Goal: Complete application form

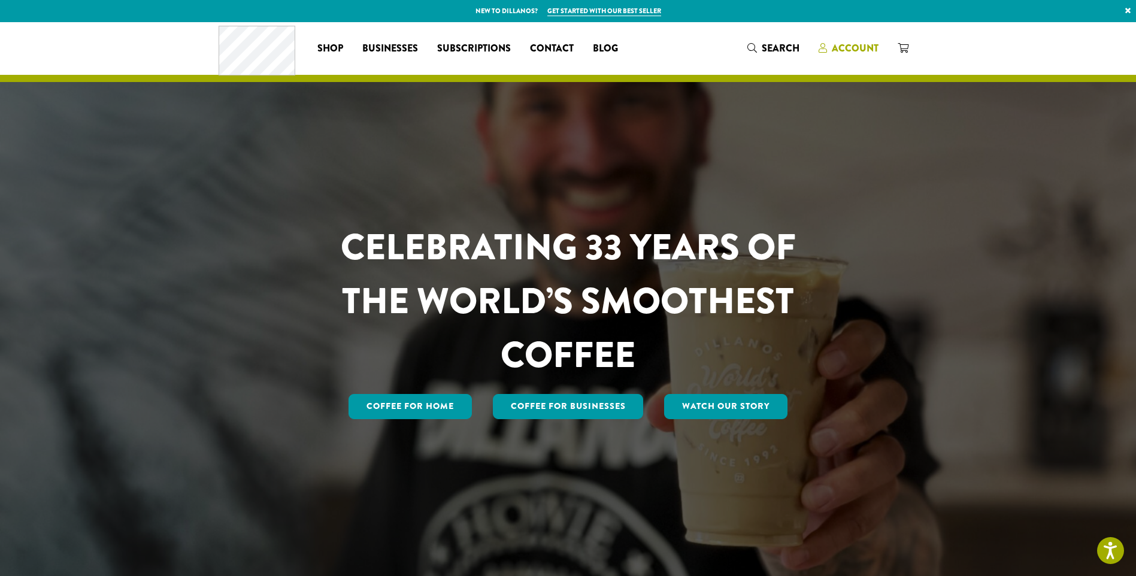
click at [852, 49] on span "Account" at bounding box center [855, 48] width 47 height 14
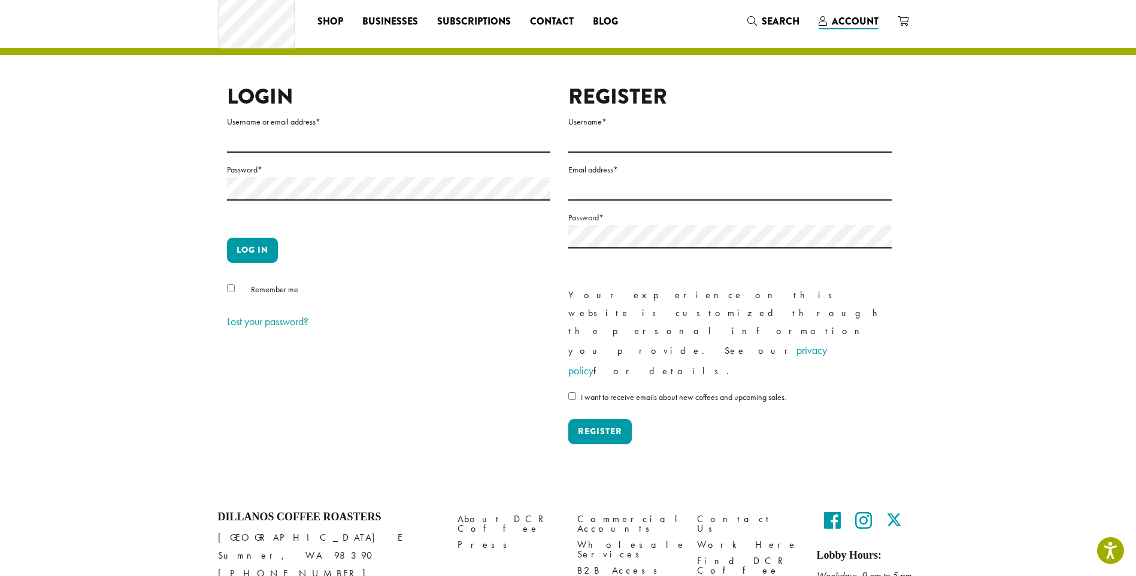
scroll to position [40, 0]
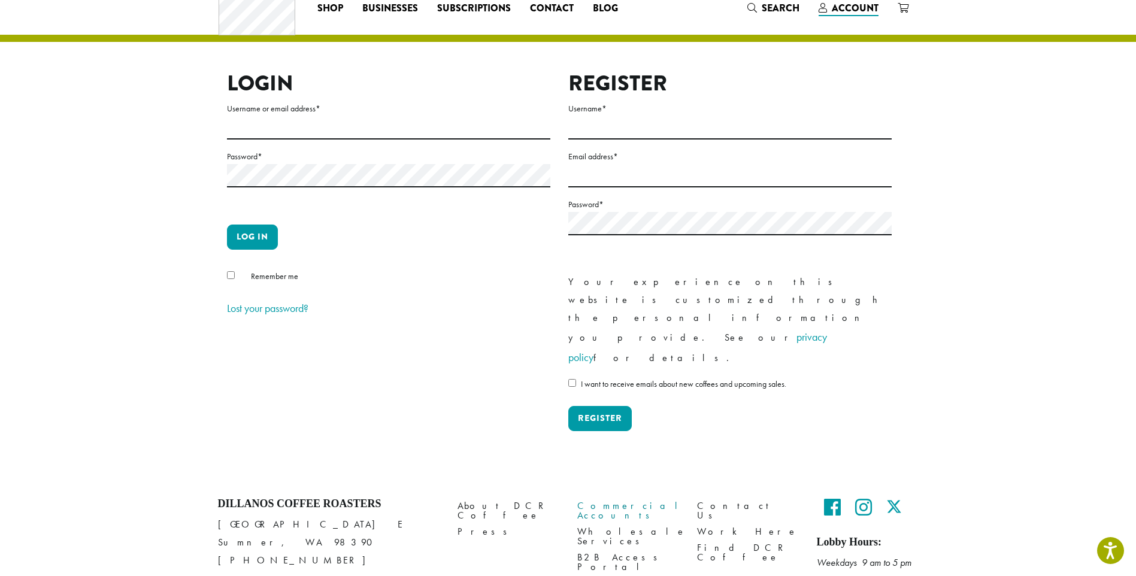
click at [600, 498] on link "Commercial Accounts" at bounding box center [628, 511] width 102 height 26
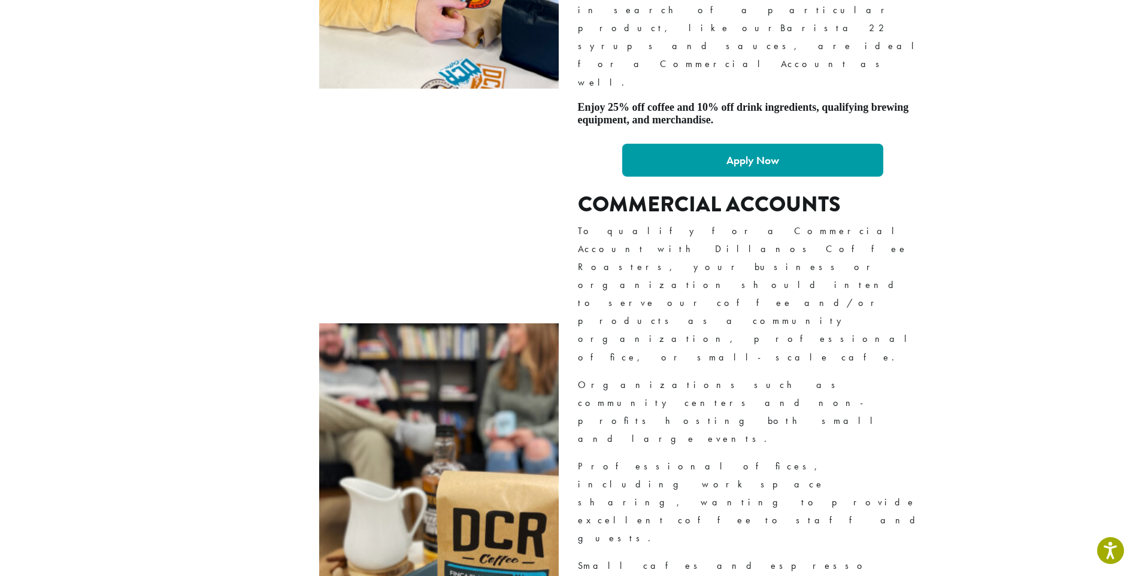
scroll to position [1078, 0]
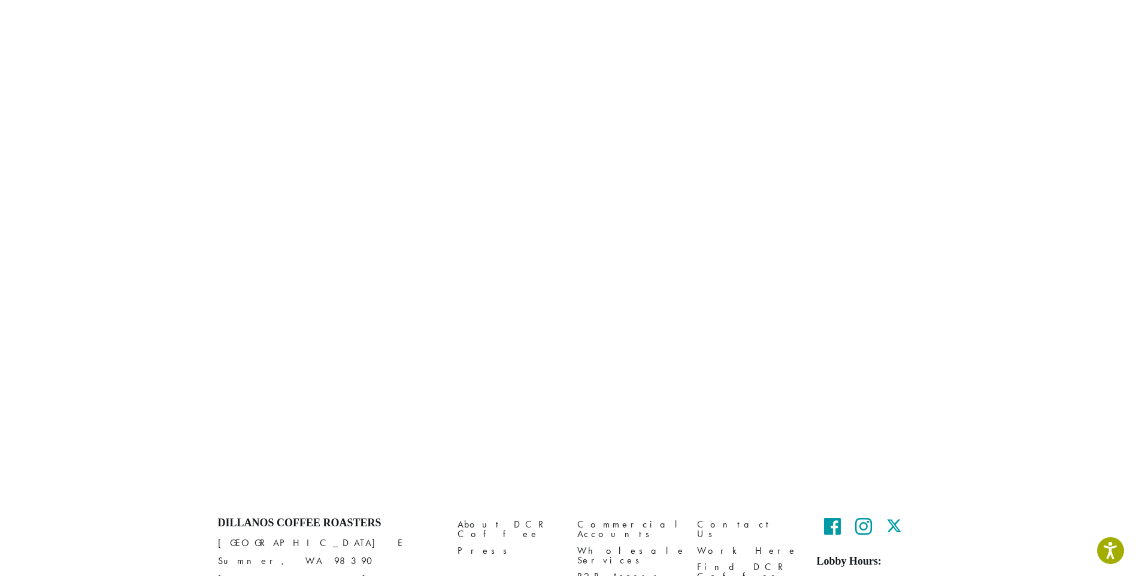
scroll to position [56, 0]
